Goal: Navigation & Orientation: Find specific page/section

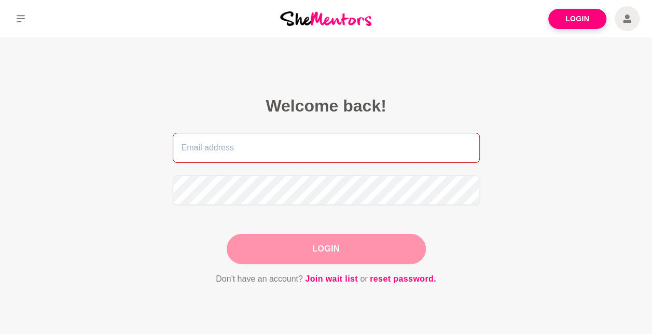
click at [344, 149] on input "email" at bounding box center [326, 148] width 307 height 30
click at [333, 149] on input "email" at bounding box center [326, 148] width 307 height 30
type input "[EMAIL_ADDRESS][DOMAIN_NAME]"
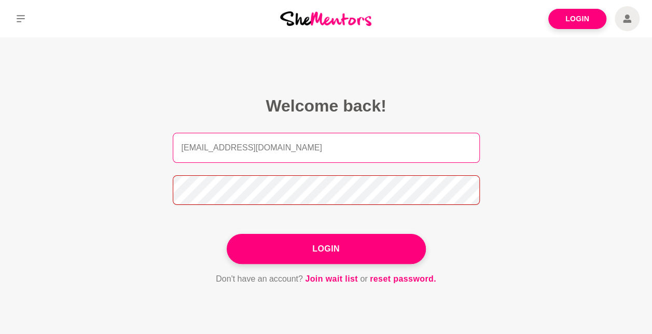
click at [227, 234] on button "Login" at bounding box center [326, 249] width 199 height 30
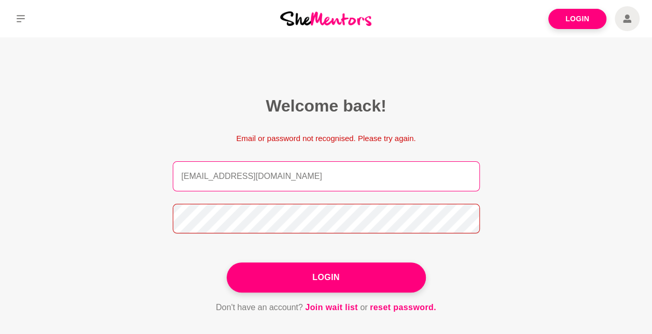
click at [227, 262] on button "Login" at bounding box center [326, 277] width 199 height 30
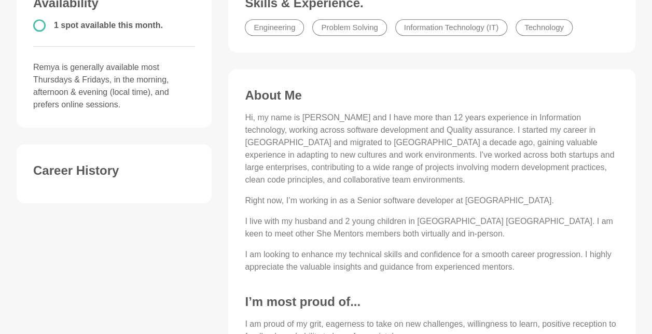
scroll to position [459, 0]
